Goal: Task Accomplishment & Management: Manage account settings

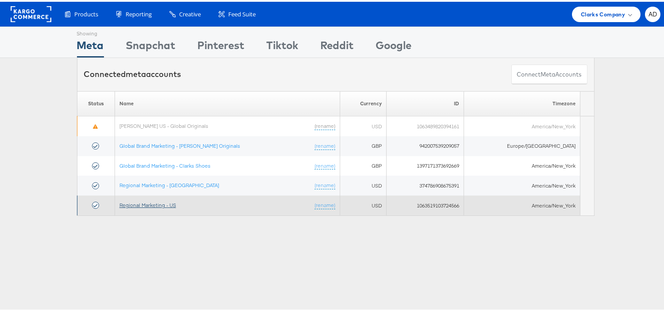
click at [149, 203] on link "Regional Marketing - US" at bounding box center [148, 203] width 57 height 7
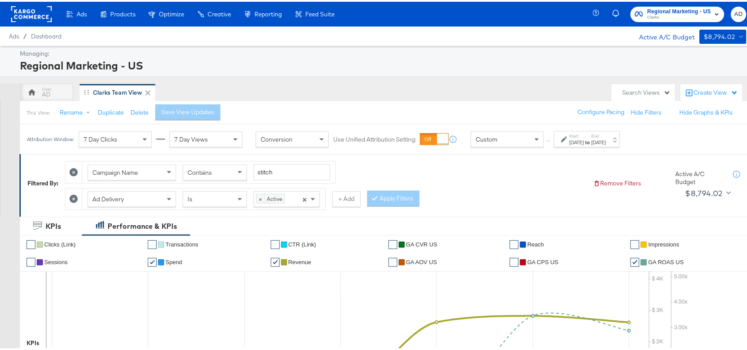
click at [606, 142] on div "Sep 13th 2025" at bounding box center [599, 140] width 15 height 7
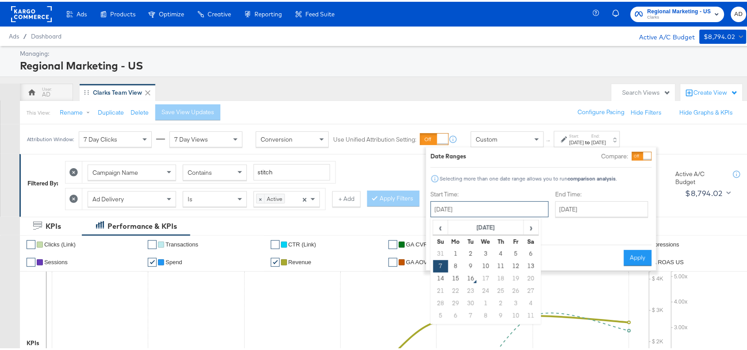
click at [479, 205] on input "September 7th 2025" at bounding box center [490, 208] width 118 height 16
click at [526, 224] on span "›" at bounding box center [532, 225] width 14 height 13
click at [443, 225] on span "‹" at bounding box center [441, 225] width 14 height 13
click at [455, 277] on td "15" at bounding box center [455, 277] width 15 height 12
type input "[DATE]"
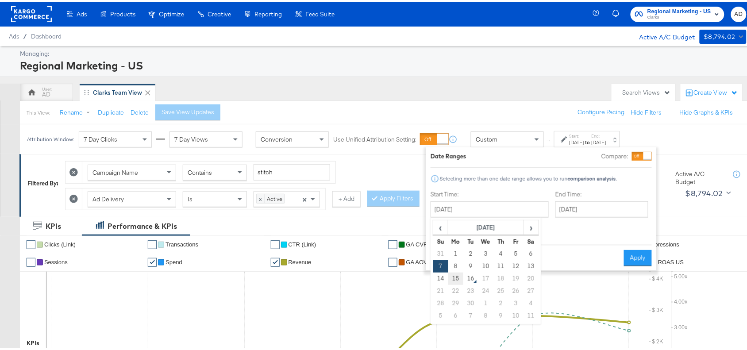
type input "[DATE]"
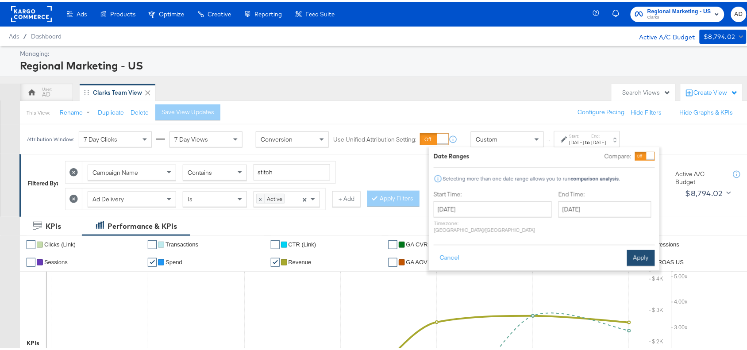
click at [639, 243] on div "Cancel Apply" at bounding box center [544, 254] width 221 height 22
click at [643, 248] on button "Apply" at bounding box center [641, 256] width 28 height 16
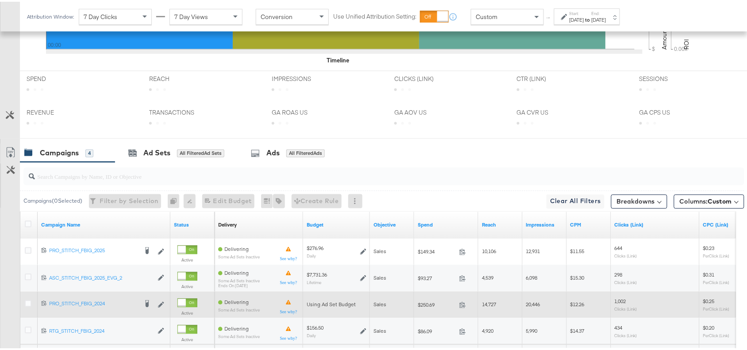
scroll to position [441, 0]
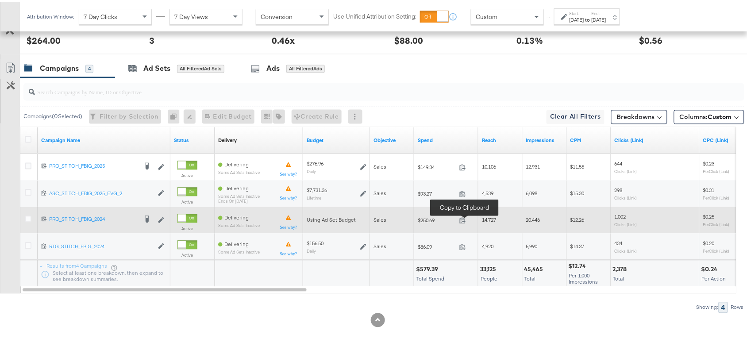
click at [464, 222] on span at bounding box center [465, 220] width 19 height 7
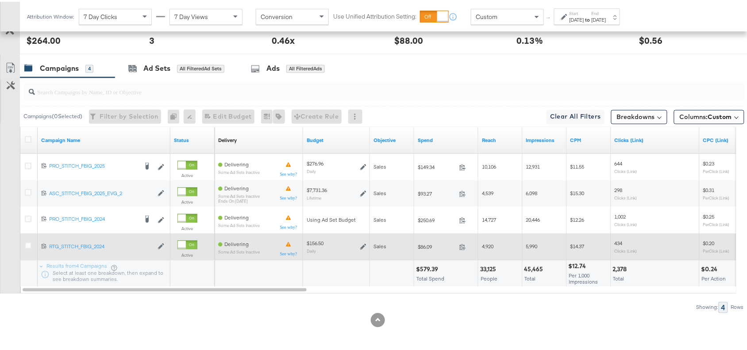
click at [457, 246] on span at bounding box center [465, 246] width 19 height 7
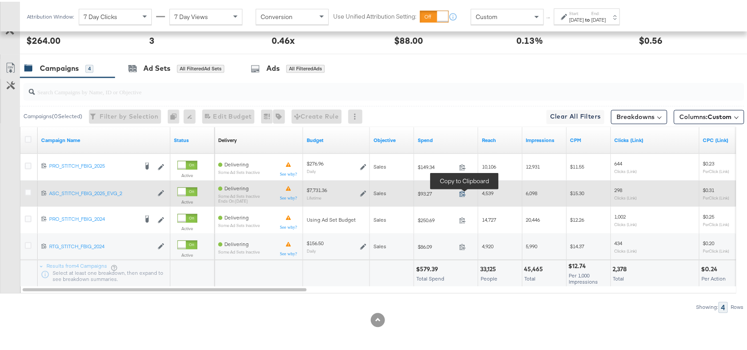
click at [462, 193] on icon at bounding box center [463, 192] width 7 height 7
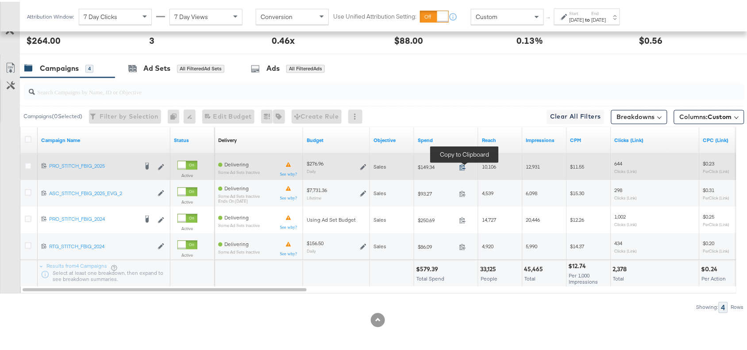
click at [462, 164] on icon at bounding box center [463, 165] width 7 height 7
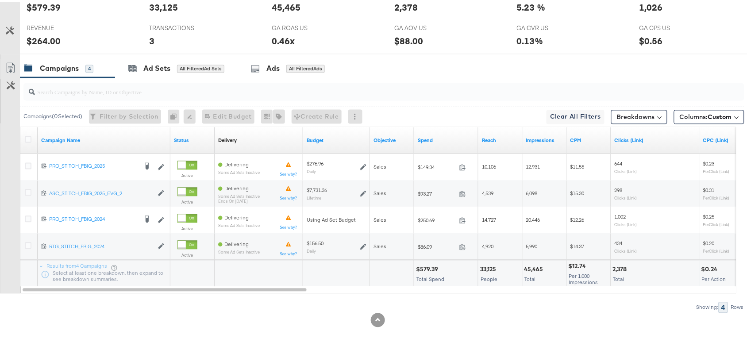
scroll to position [0, 0]
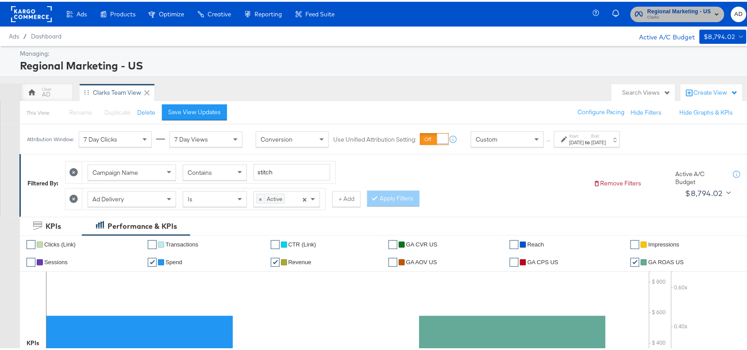
click at [659, 18] on span "Clarks" at bounding box center [680, 15] width 64 height 7
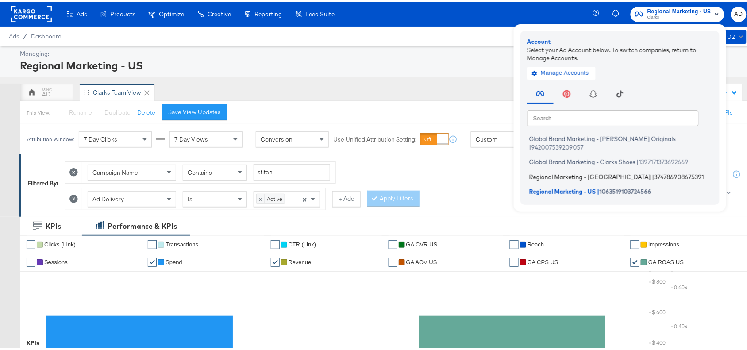
click at [547, 171] on span "Regional Marketing - CA" at bounding box center [590, 174] width 122 height 7
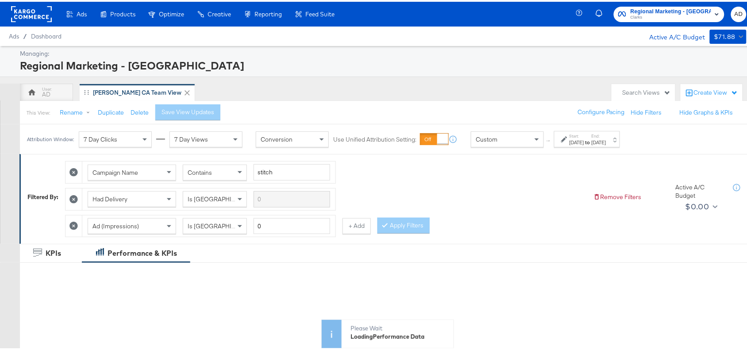
click at [584, 144] on div "Aug 24th 2025" at bounding box center [577, 140] width 15 height 7
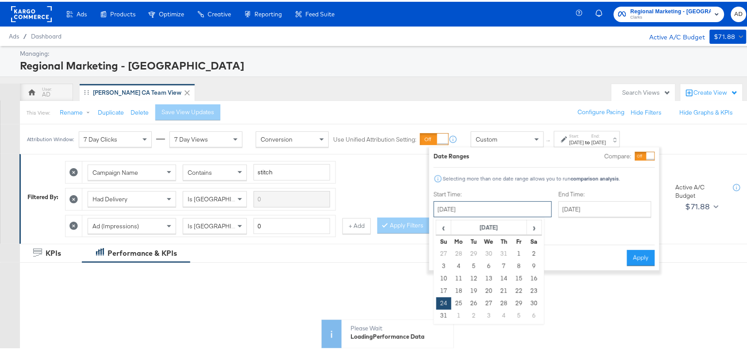
click at [485, 207] on input "August 24th 2025" at bounding box center [493, 208] width 118 height 16
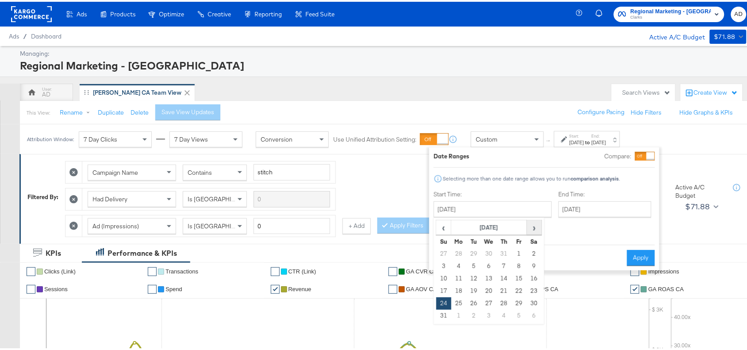
click at [538, 224] on span "›" at bounding box center [535, 225] width 14 height 13
click at [462, 276] on td "15" at bounding box center [459, 277] width 15 height 12
type input "[DATE]"
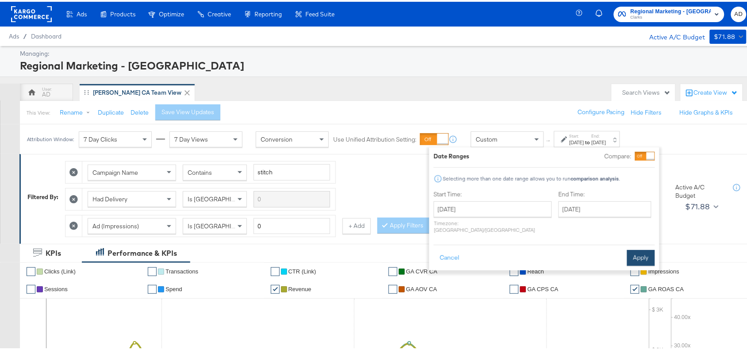
click at [632, 251] on button "Apply" at bounding box center [641, 256] width 28 height 16
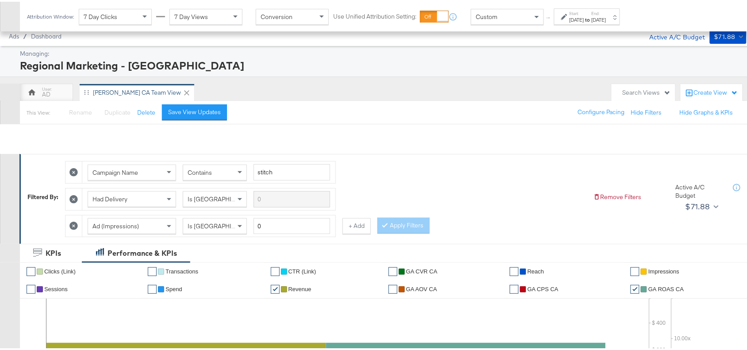
scroll to position [416, 0]
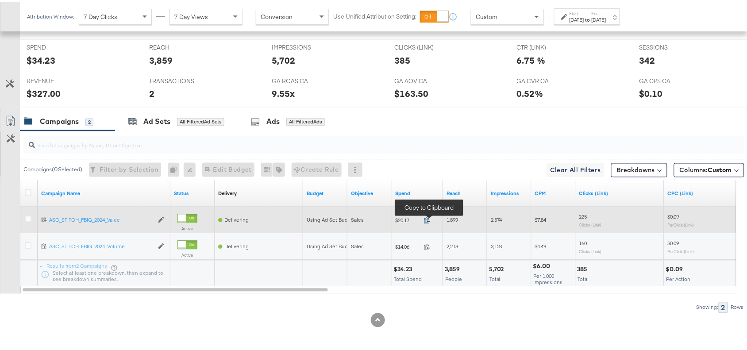
click at [426, 221] on icon at bounding box center [427, 219] width 7 height 7
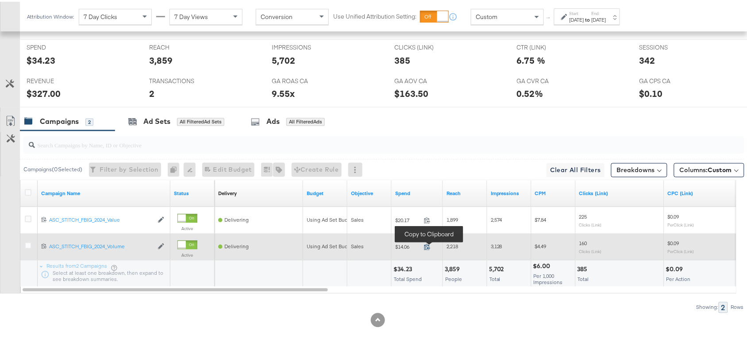
click at [428, 243] on icon at bounding box center [427, 245] width 7 height 7
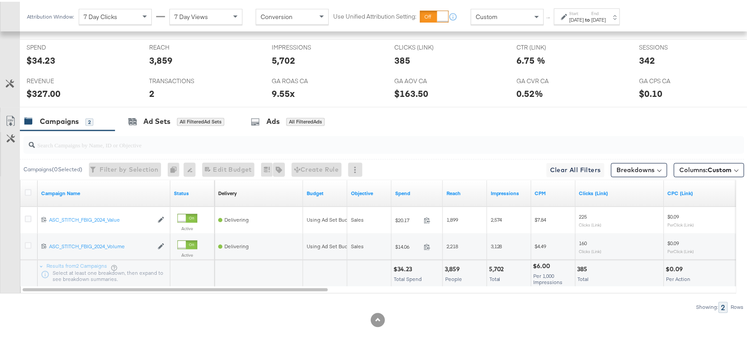
scroll to position [0, 0]
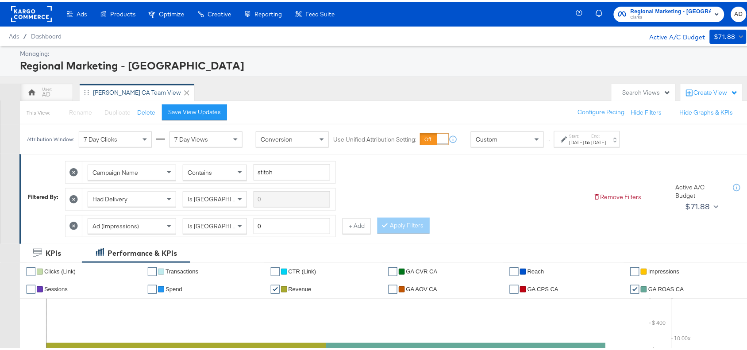
click at [27, 13] on rect at bounding box center [31, 12] width 41 height 16
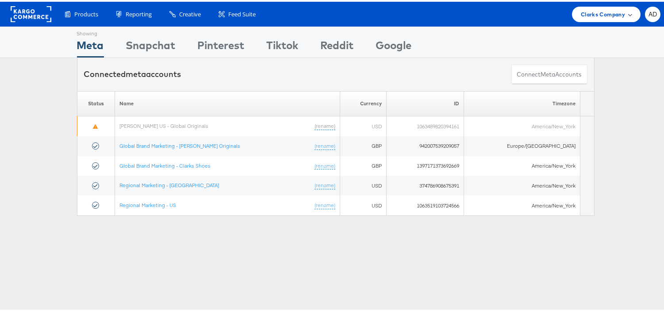
click at [595, 12] on span "Clarks Company" at bounding box center [603, 12] width 44 height 9
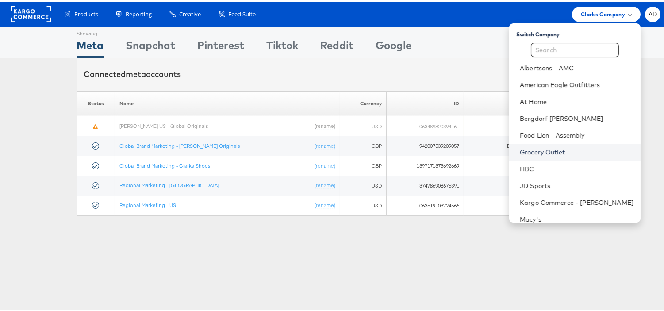
click at [520, 148] on link "Grocery Outlet" at bounding box center [577, 150] width 114 height 9
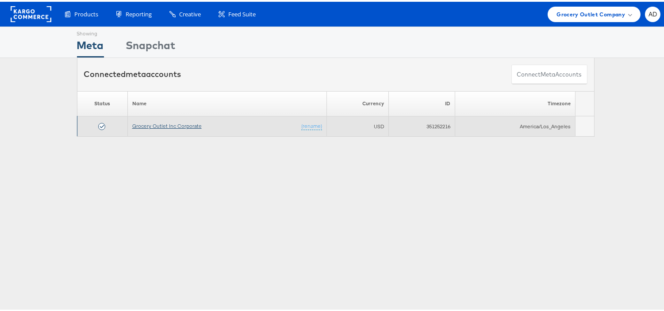
click at [171, 124] on link "Grocery Outlet Inc Corporate" at bounding box center [167, 124] width 70 height 7
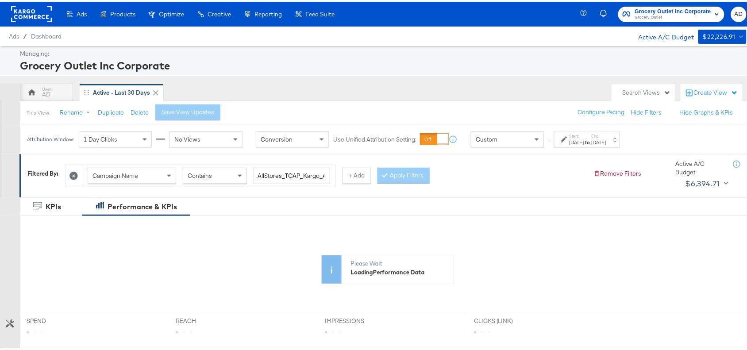
click at [589, 145] on div "Start: [DATE] to End: [DATE]" at bounding box center [587, 137] width 66 height 16
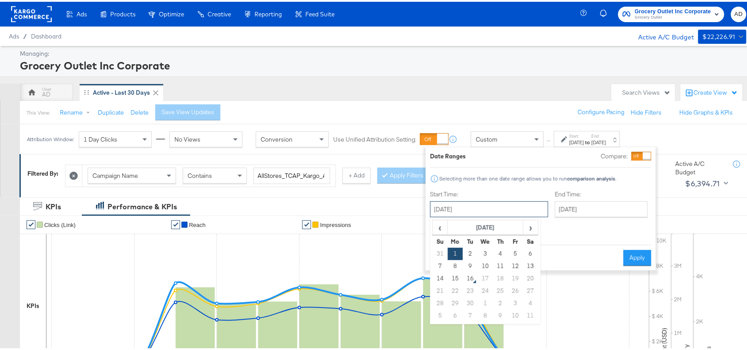
click at [479, 208] on input "[DATE]" at bounding box center [489, 208] width 118 height 16
click at [455, 279] on td "15" at bounding box center [455, 277] width 15 height 12
type input "[DATE]"
type input "September 15th 2025"
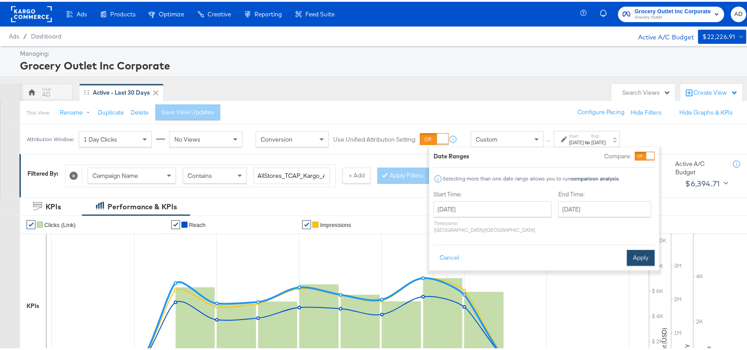
click at [633, 251] on button "Apply" at bounding box center [641, 256] width 28 height 16
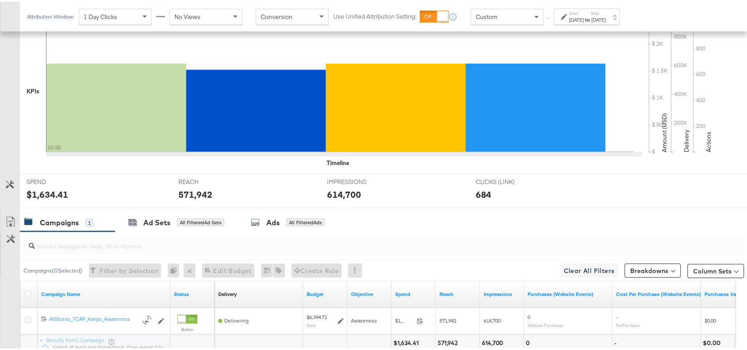
scroll to position [290, 0]
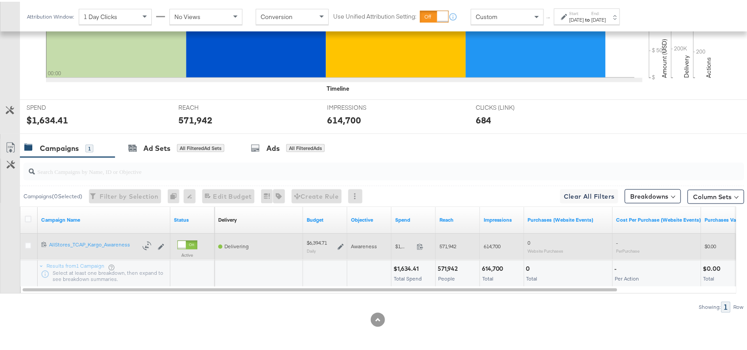
click at [415, 244] on span at bounding box center [422, 246] width 19 height 7
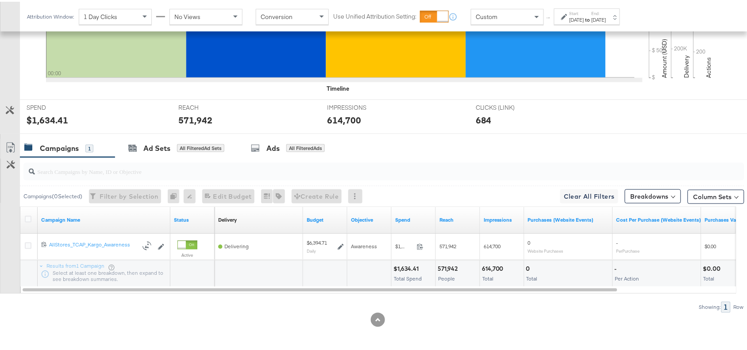
click at [584, 21] on div "Sep 15th 2025" at bounding box center [577, 18] width 15 height 7
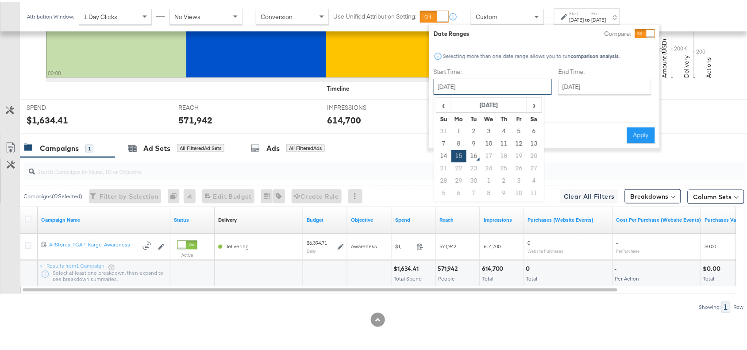
click at [501, 81] on input "September 15th 2025" at bounding box center [493, 85] width 118 height 16
click at [504, 142] on td "11" at bounding box center [504, 142] width 15 height 12
type input "[DATE]"
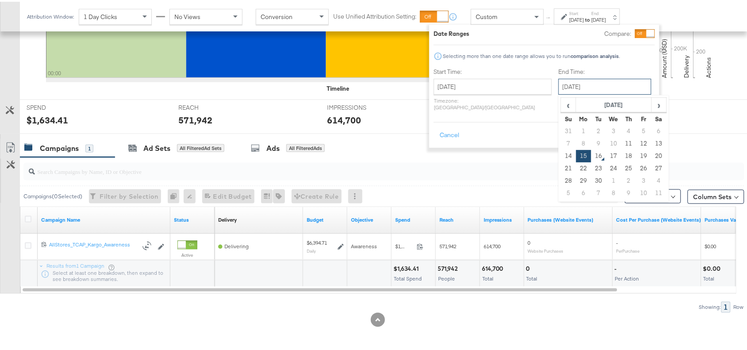
click at [595, 87] on input "September 15th 2025" at bounding box center [605, 85] width 93 height 16
click at [622, 144] on td "11" at bounding box center [629, 142] width 15 height 12
type input "[DATE]"
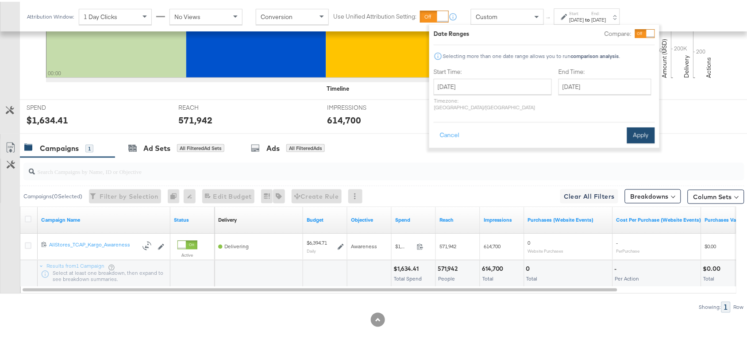
click at [641, 126] on button "Apply" at bounding box center [641, 134] width 28 height 16
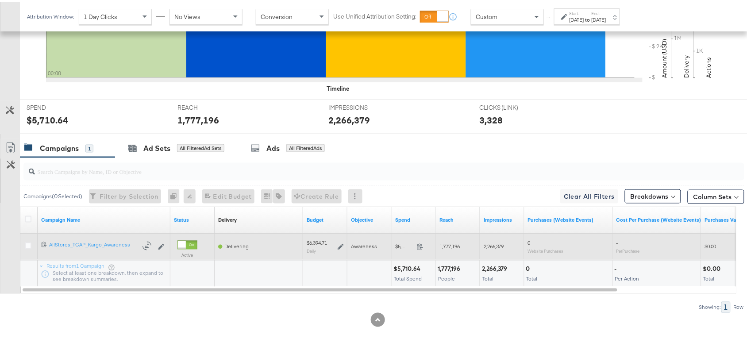
click at [423, 249] on span at bounding box center [422, 246] width 19 height 7
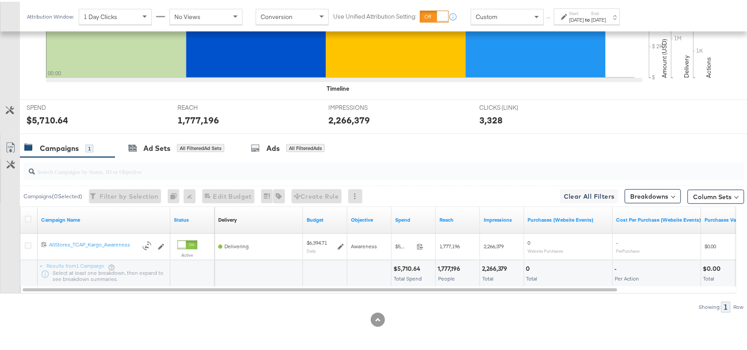
scroll to position [0, 0]
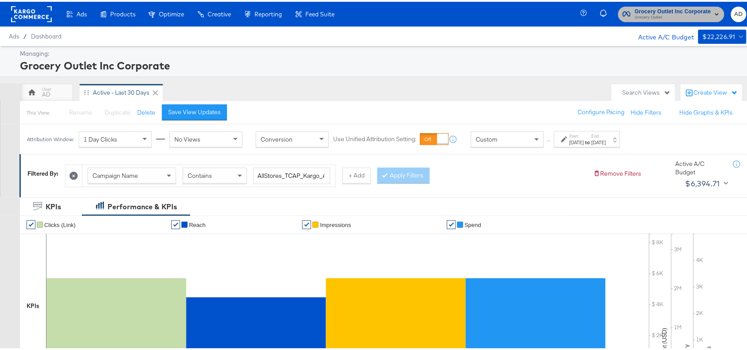
click at [643, 18] on span "Grocery Outlet" at bounding box center [673, 15] width 76 height 7
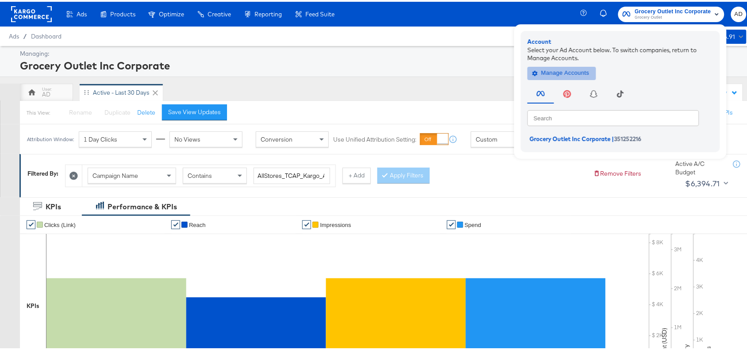
click at [549, 75] on span "Manage Accounts" at bounding box center [561, 71] width 55 height 10
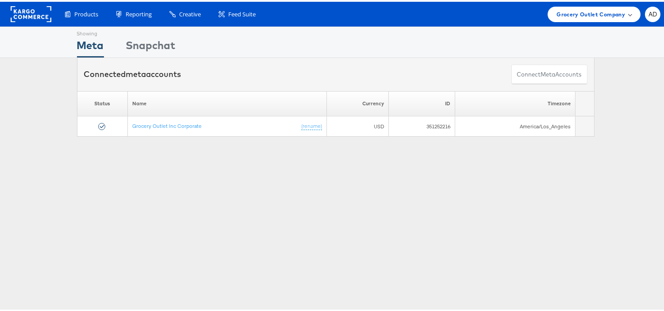
click at [581, 5] on div "Grocery Outlet Company" at bounding box center [594, 12] width 93 height 15
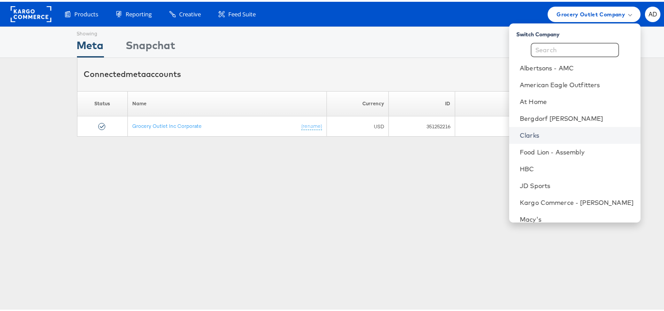
click at [520, 135] on link "Clarks" at bounding box center [577, 133] width 114 height 9
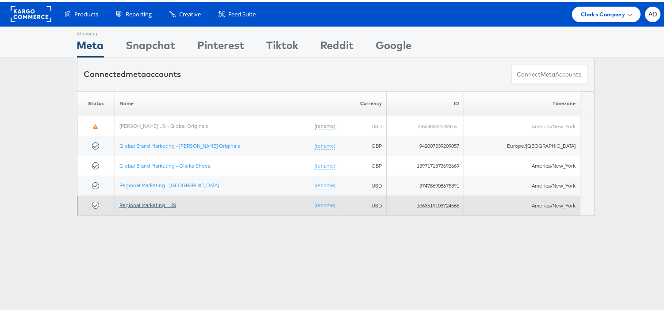
click at [151, 202] on link "Regional Marketing - US" at bounding box center [148, 203] width 57 height 7
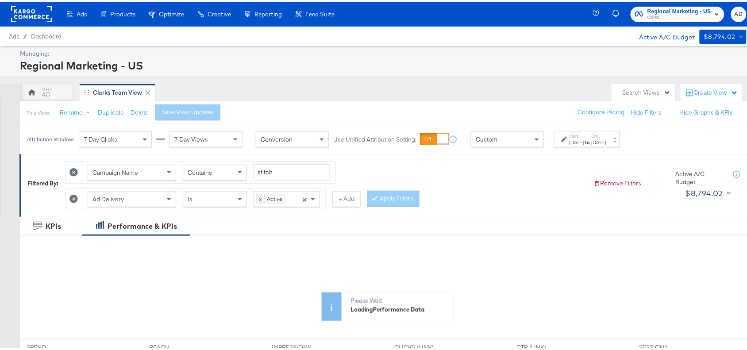
click at [614, 145] on div "Start: [DATE] to End: [DATE]" at bounding box center [587, 137] width 66 height 16
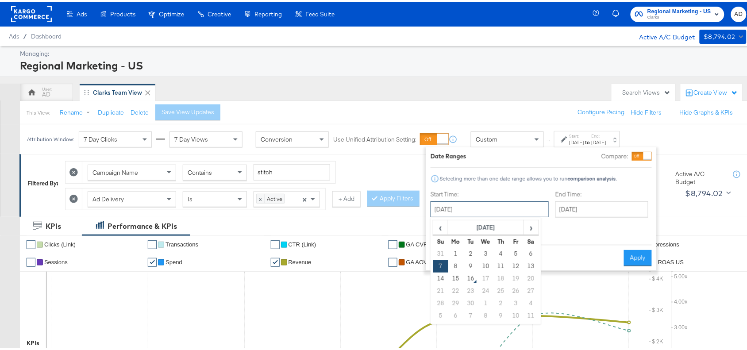
click at [490, 204] on input "[DATE]" at bounding box center [490, 208] width 118 height 16
click at [507, 267] on td "11" at bounding box center [501, 265] width 15 height 12
type input "[DATE]"
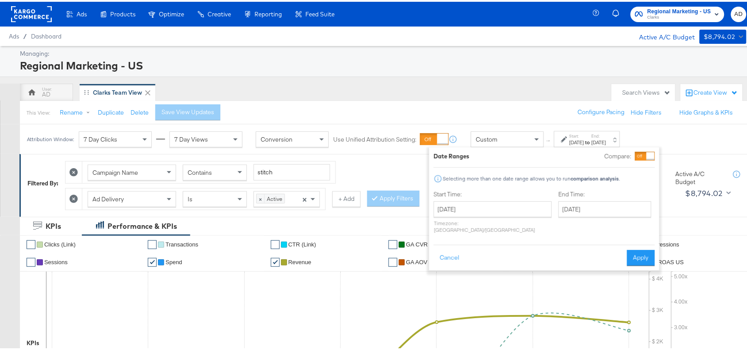
click at [607, 217] on div "End Time: [DATE] ‹ [DATE] › Su Mo Tu We Th Fr Sa 31 1 2 3 4 5 6 7 8 9 10 11 12 …" at bounding box center [607, 212] width 97 height 47
click at [615, 212] on input "[DATE]" at bounding box center [605, 208] width 93 height 16
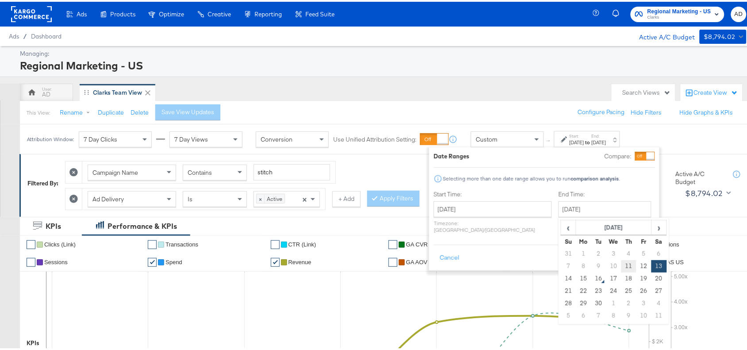
click at [622, 266] on td "11" at bounding box center [629, 265] width 15 height 12
type input "[DATE]"
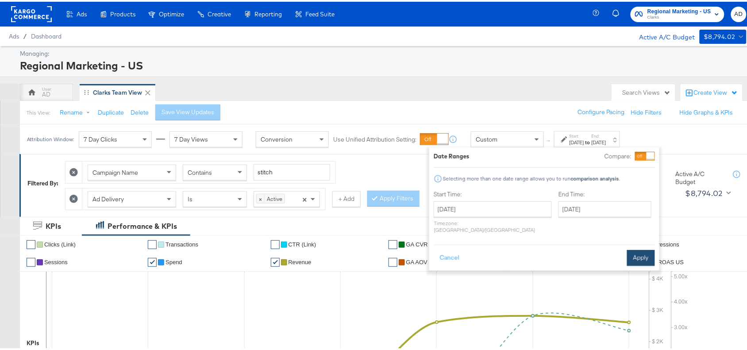
click at [640, 251] on button "Apply" at bounding box center [641, 256] width 28 height 16
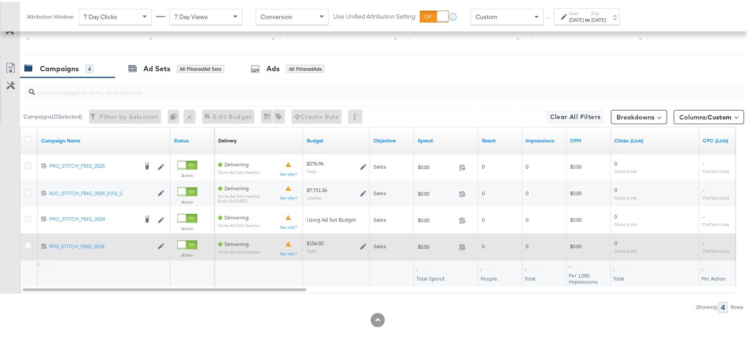
scroll to position [441, 0]
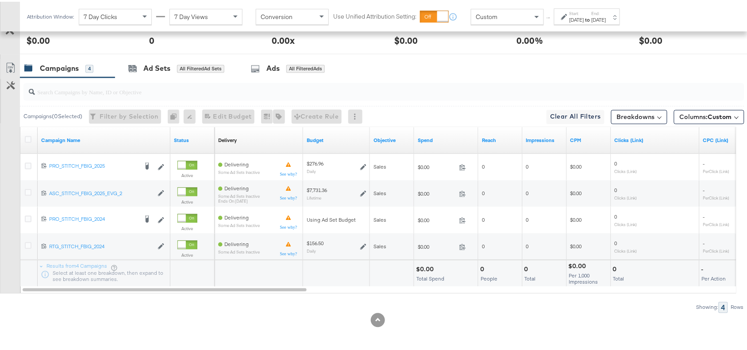
click at [606, 16] on div "[DATE]" at bounding box center [599, 18] width 15 height 7
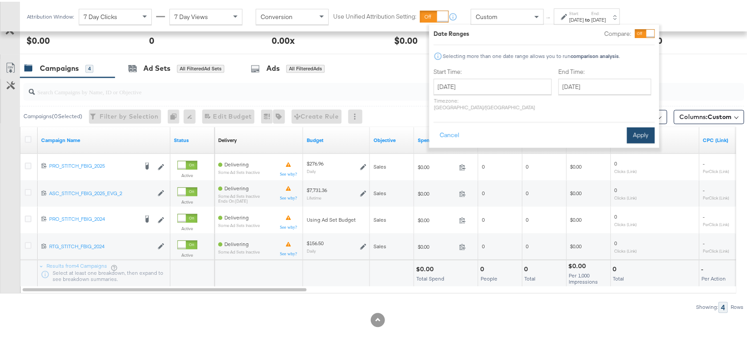
click at [638, 127] on button "Apply" at bounding box center [641, 134] width 28 height 16
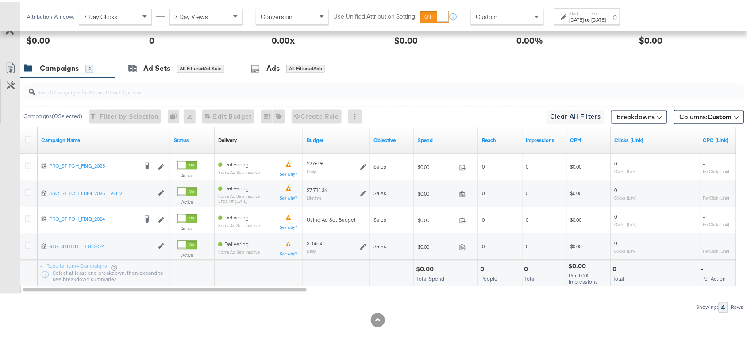
click at [638, 127] on div "Clicks (Link)" at bounding box center [655, 139] width 89 height 27
click at [574, 10] on label "Start:" at bounding box center [577, 12] width 15 height 6
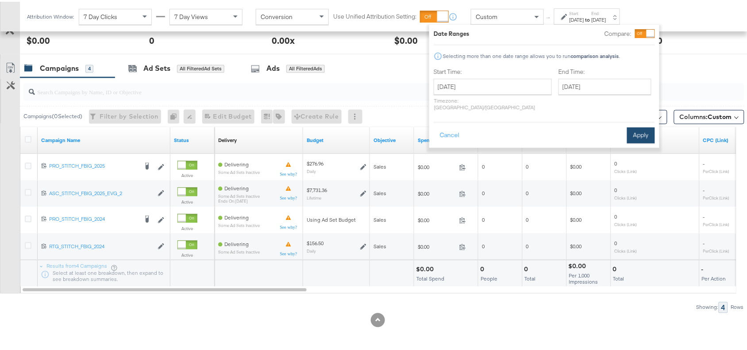
click at [641, 126] on button "Apply" at bounding box center [641, 134] width 28 height 16
